Goal: Information Seeking & Learning: Learn about a topic

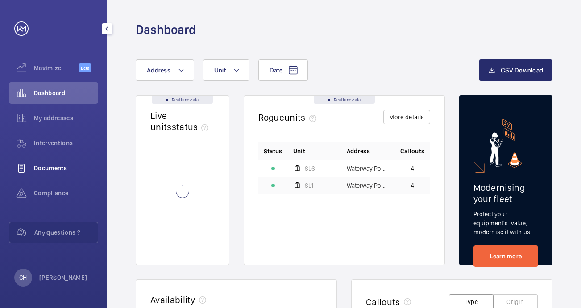
click at [63, 168] on span "Documents" at bounding box center [66, 167] width 64 height 9
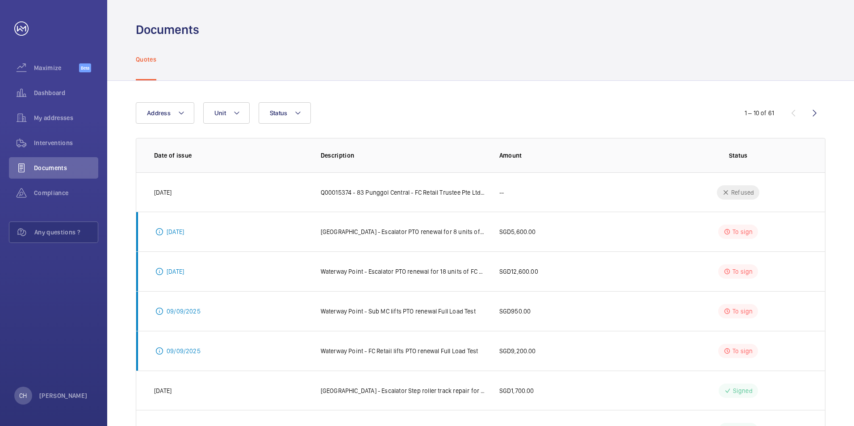
drag, startPoint x: 434, startPoint y: 230, endPoint x: 537, endPoint y: 218, distance: 102.9
click at [434, 230] on p "[GEOGRAPHIC_DATA] - Escalator PTO renewal for 8 units of Sub MC" at bounding box center [403, 231] width 164 height 9
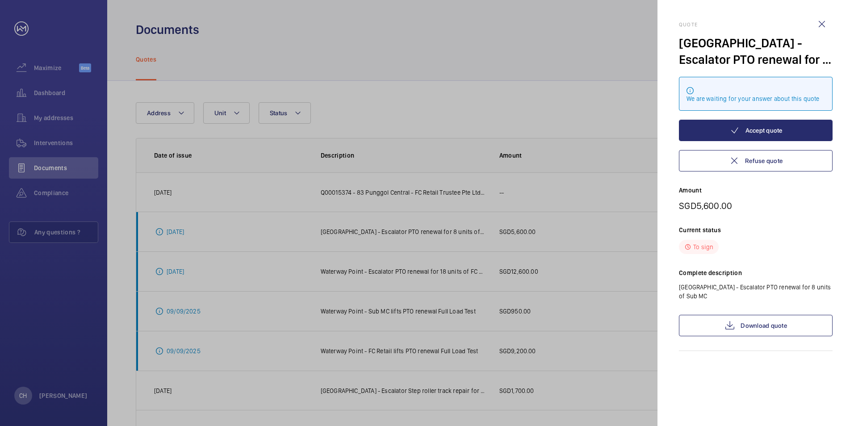
click at [513, 269] on div at bounding box center [427, 213] width 854 height 426
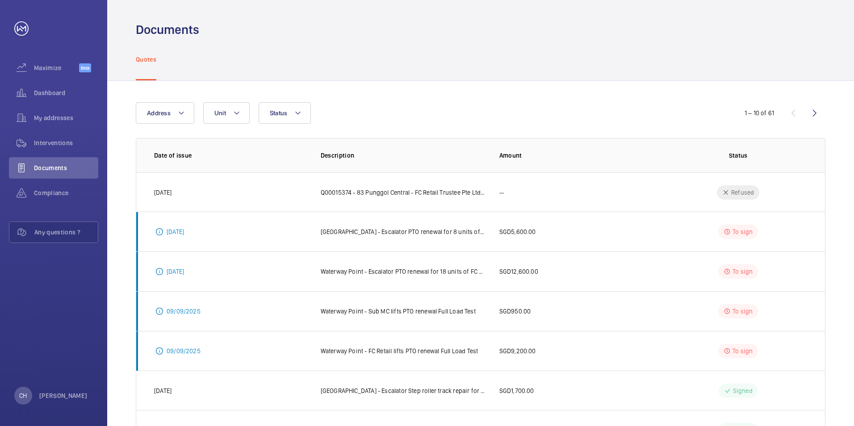
click at [464, 270] on p "Waterway Point - Escalator PTO renewal for 18 units of FC Retail" at bounding box center [403, 271] width 164 height 9
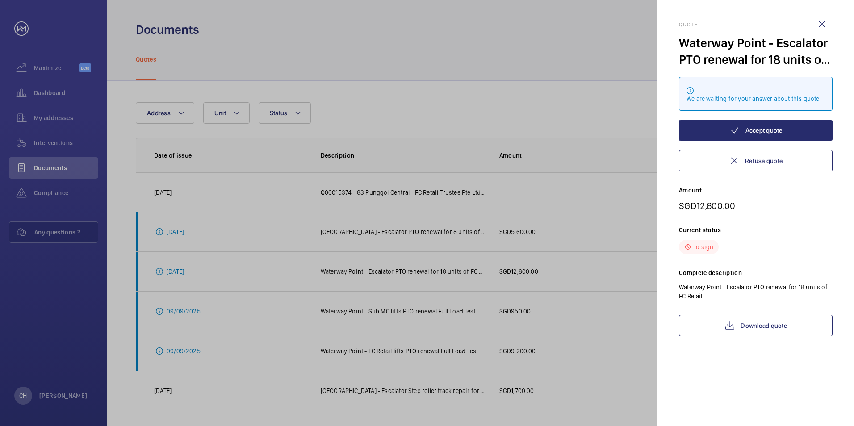
click at [467, 307] on div at bounding box center [427, 213] width 854 height 426
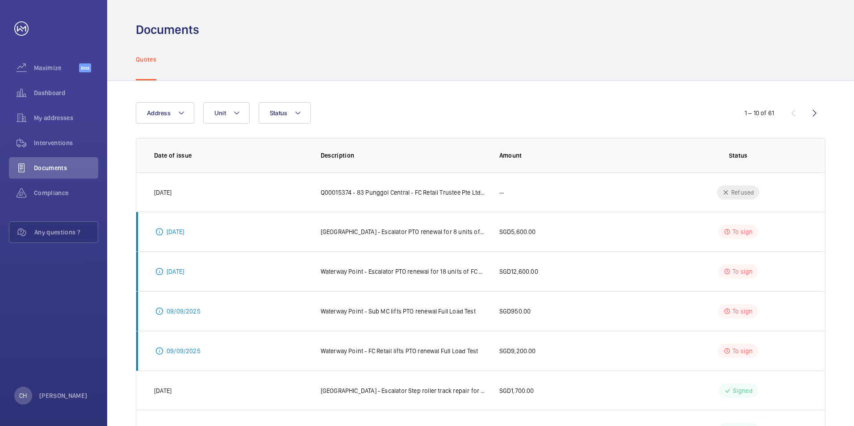
drag, startPoint x: 451, startPoint y: 311, endPoint x: 508, endPoint y: 313, distance: 57.2
click at [451, 307] on div at bounding box center [427, 213] width 854 height 426
